Goal: Find contact information: Find contact information

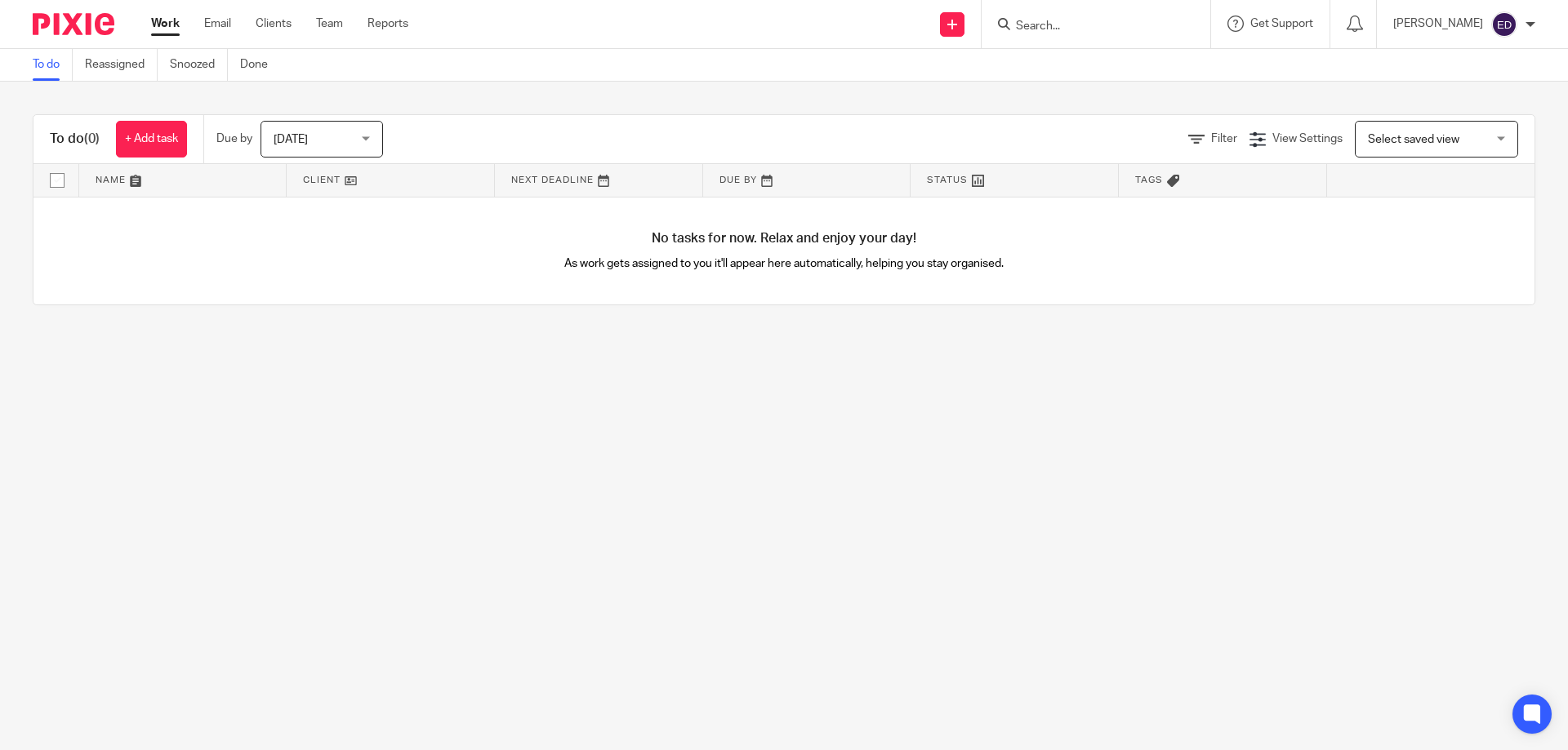
click at [1082, 32] on input "Search" at bounding box center [1087, 27] width 147 height 14
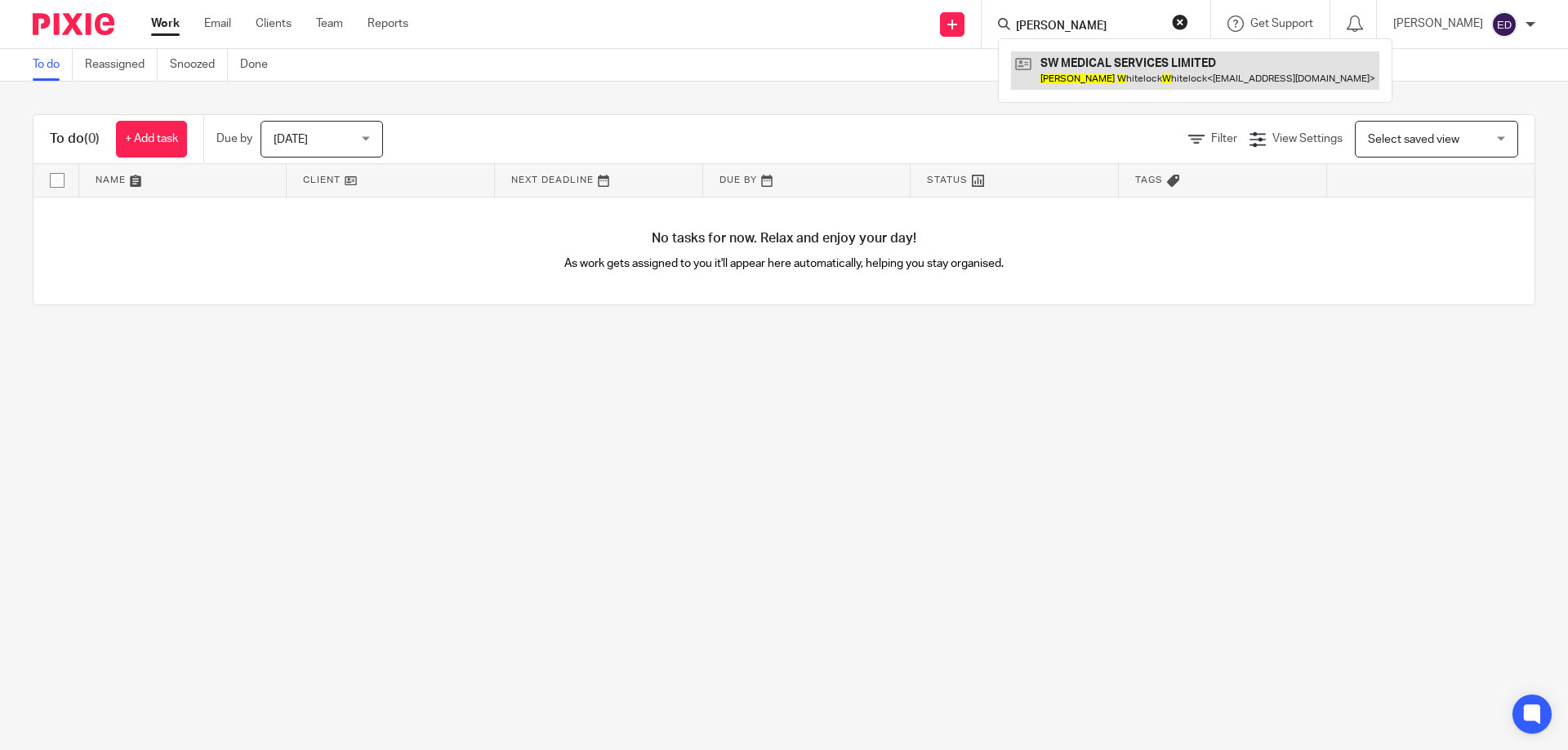
type input "[PERSON_NAME]"
click at [1081, 71] on link at bounding box center [1195, 70] width 368 height 38
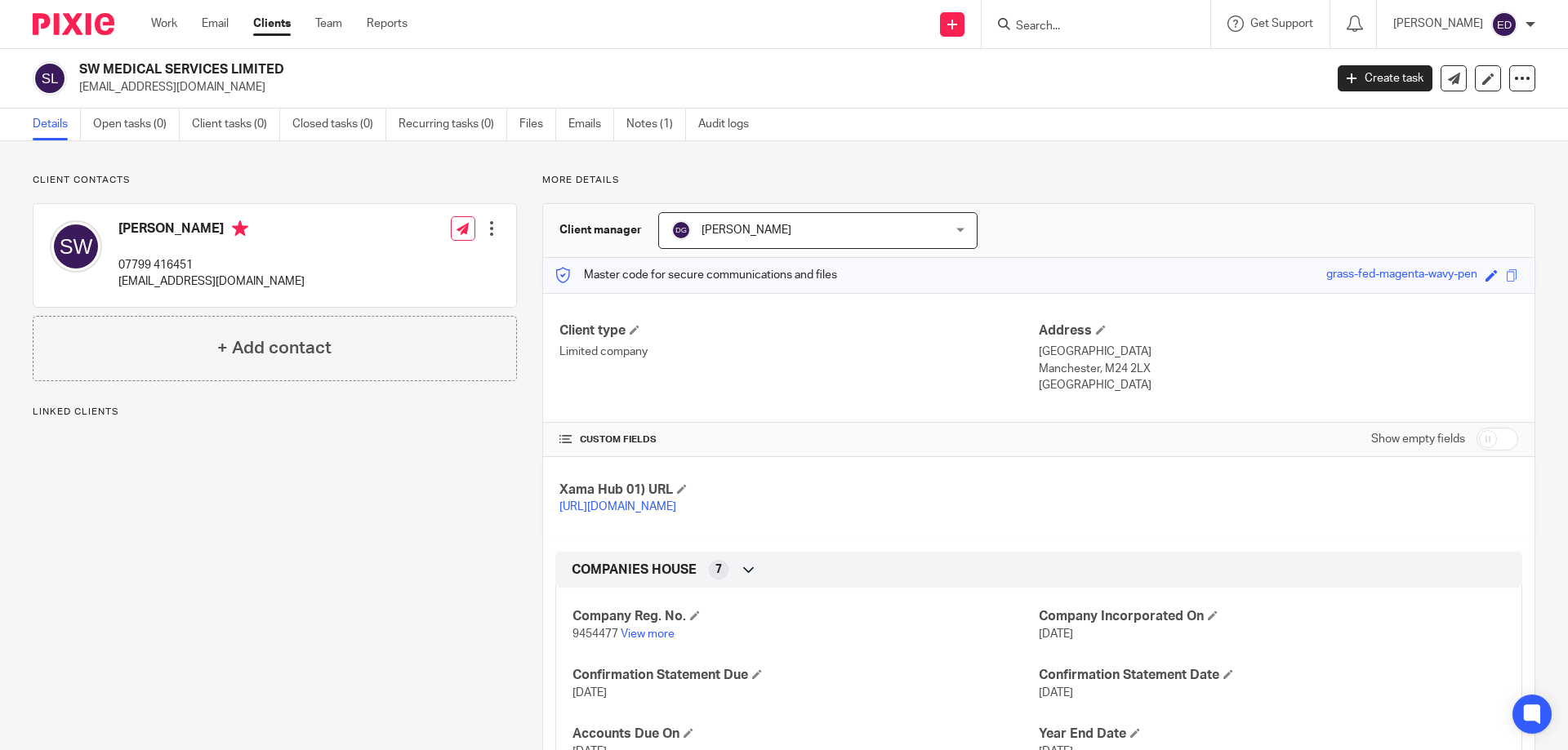
click at [155, 219] on div "[PERSON_NAME] 07799 416451 [EMAIL_ADDRESS][DOMAIN_NAME]" at bounding box center [177, 255] width 255 height 87
click at [161, 227] on h4 "[PERSON_NAME]" at bounding box center [211, 230] width 186 height 21
click at [167, 286] on p "[EMAIL_ADDRESS][DOMAIN_NAME]" at bounding box center [211, 282] width 186 height 16
drag, startPoint x: 119, startPoint y: 261, endPoint x: 82, endPoint y: 239, distance: 43.0
click at [109, 254] on div "Sharon Whitelock Whitelock 07799 416451 sharonrgn@gmail.com" at bounding box center [177, 255] width 255 height 87
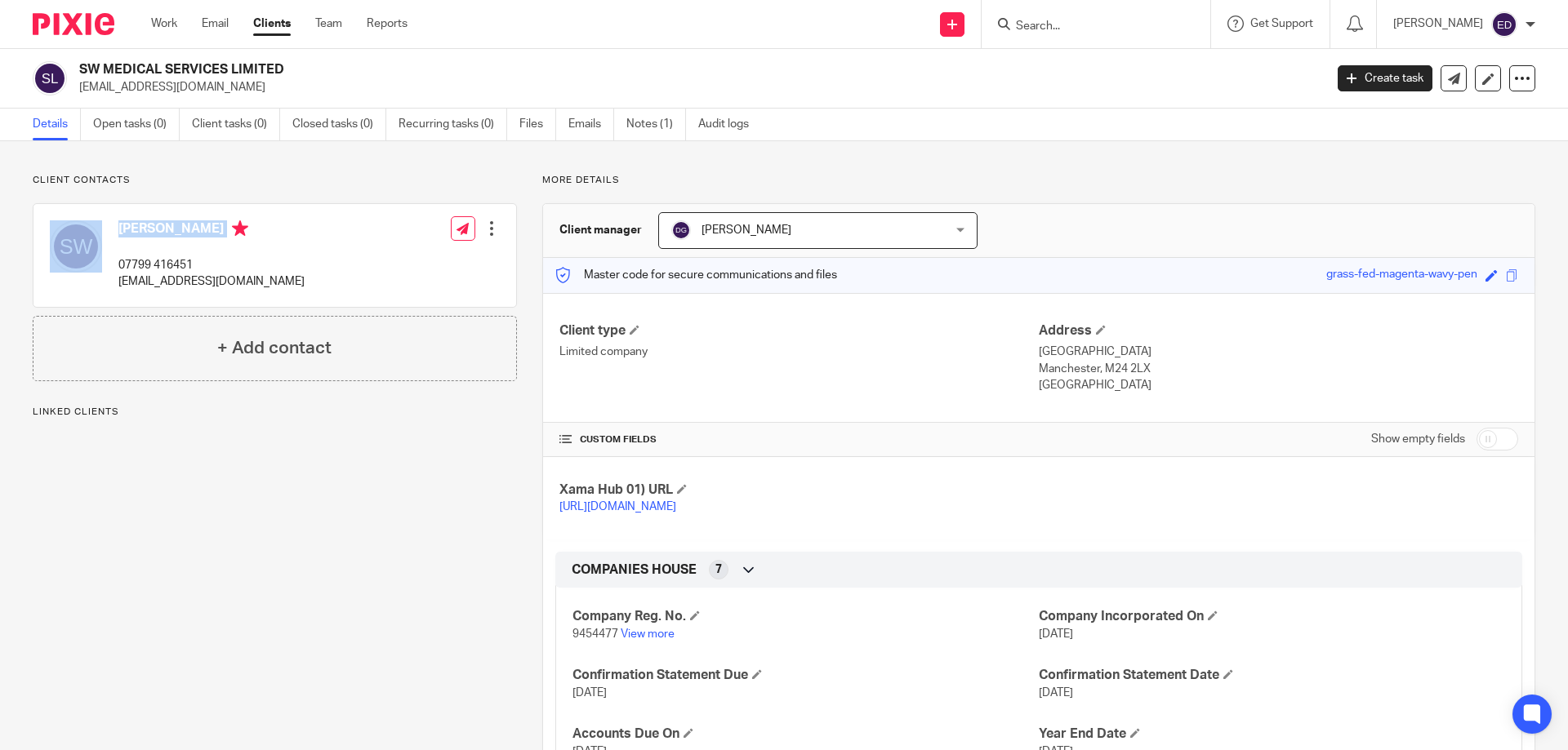
click at [74, 236] on img at bounding box center [76, 246] width 52 height 52
click at [201, 236] on h4 "Sharon Whitelock Whitelock" at bounding box center [211, 230] width 186 height 21
click at [492, 227] on div at bounding box center [491, 228] width 16 height 16
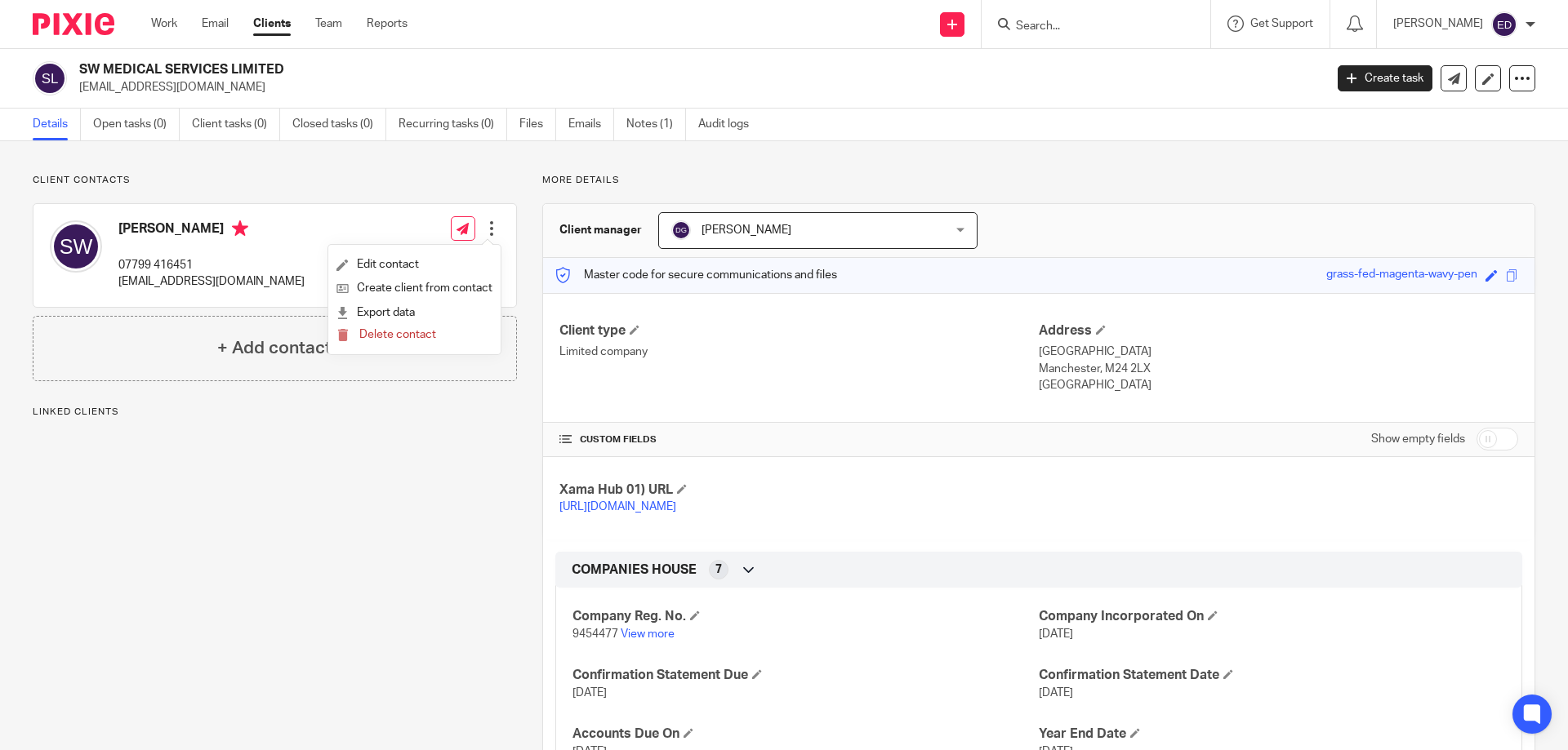
click at [389, 404] on div "Client contacts Sharon Whitelock Whitelock 07799 416451 sharonrgn@gmail.com Edi…" at bounding box center [262, 667] width 509 height 986
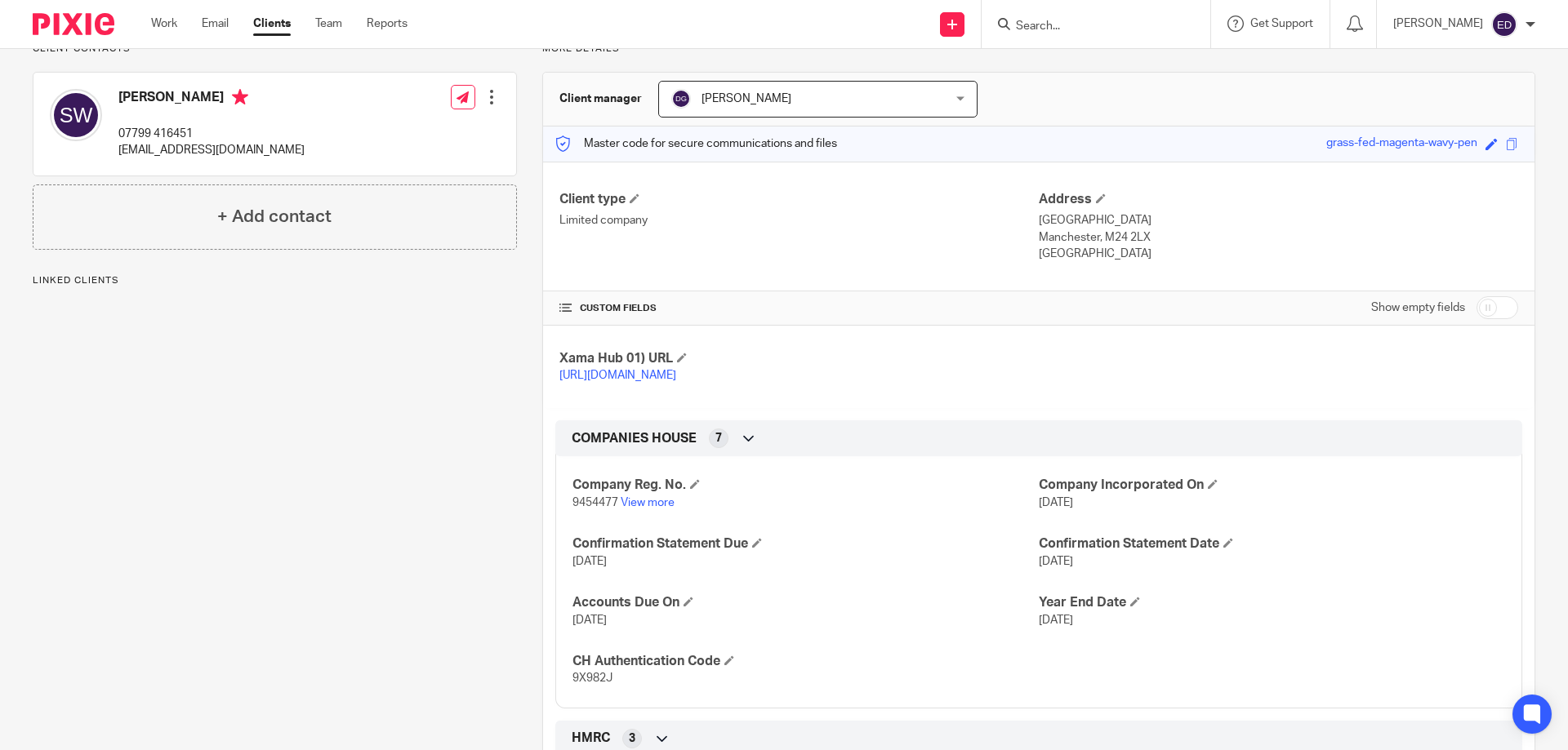
scroll to position [50, 0]
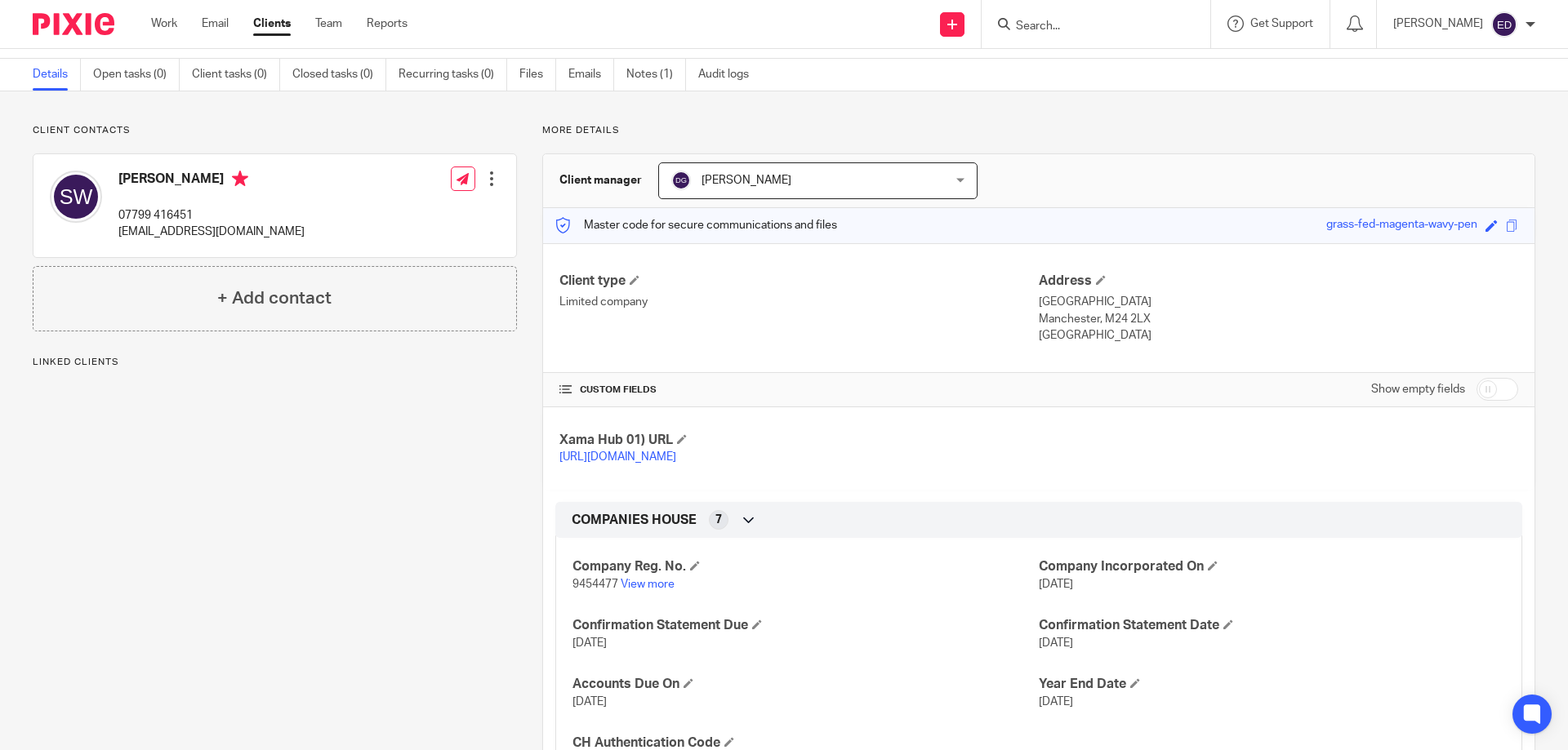
click at [188, 227] on p "[EMAIL_ADDRESS][DOMAIN_NAME]" at bounding box center [211, 232] width 186 height 16
drag, startPoint x: 172, startPoint y: 201, endPoint x: 168, endPoint y: 169, distance: 32.2
click at [172, 198] on div "Sharon Whitelock Whitelock 07799 416451 sharonrgn@gmail.com" at bounding box center [211, 206] width 186 height 70
click at [168, 169] on div "Sharon Whitelock Whitelock 07799 416451 sharonrgn@gmail.com" at bounding box center [177, 206] width 255 height 87
